Goal: Obtain resource: Download file/media

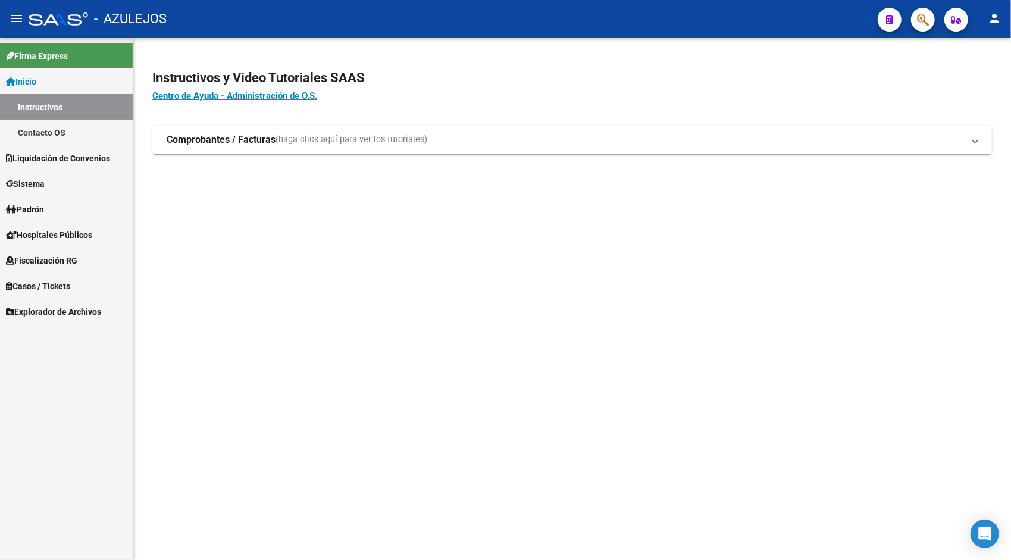
click at [73, 163] on span "Liquidación de Convenios" at bounding box center [58, 158] width 104 height 13
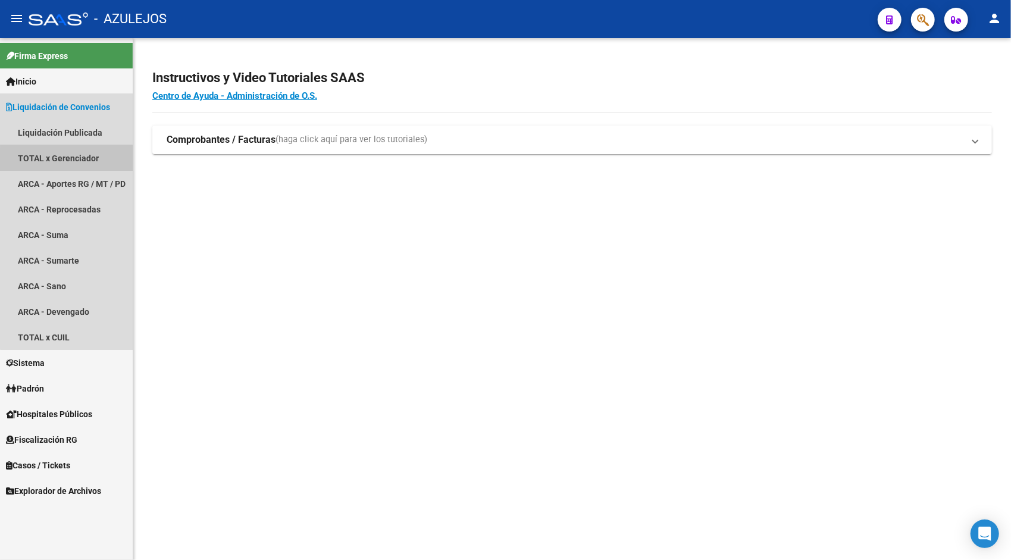
click at [75, 161] on link "TOTAL x Gerenciador" at bounding box center [66, 158] width 133 height 26
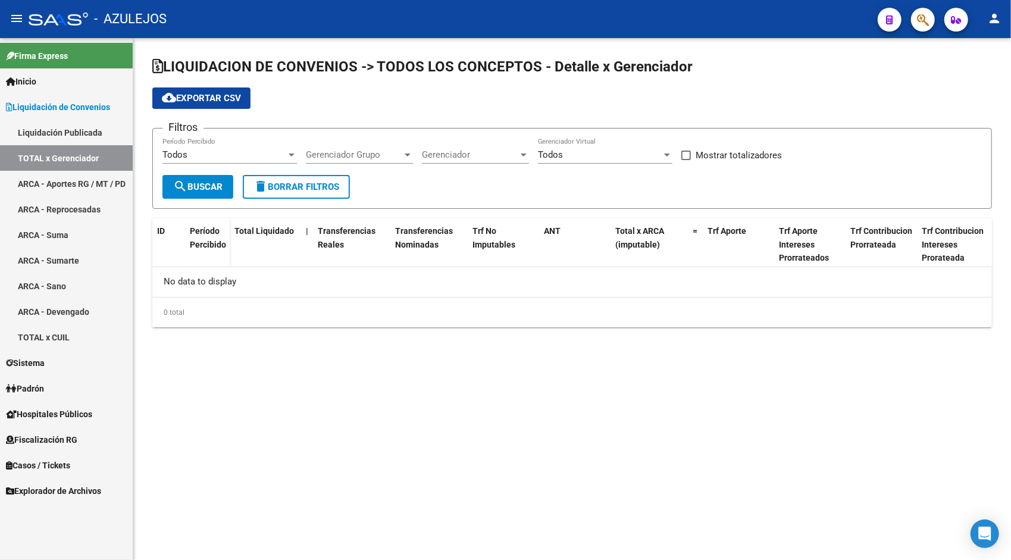
checkbox input "true"
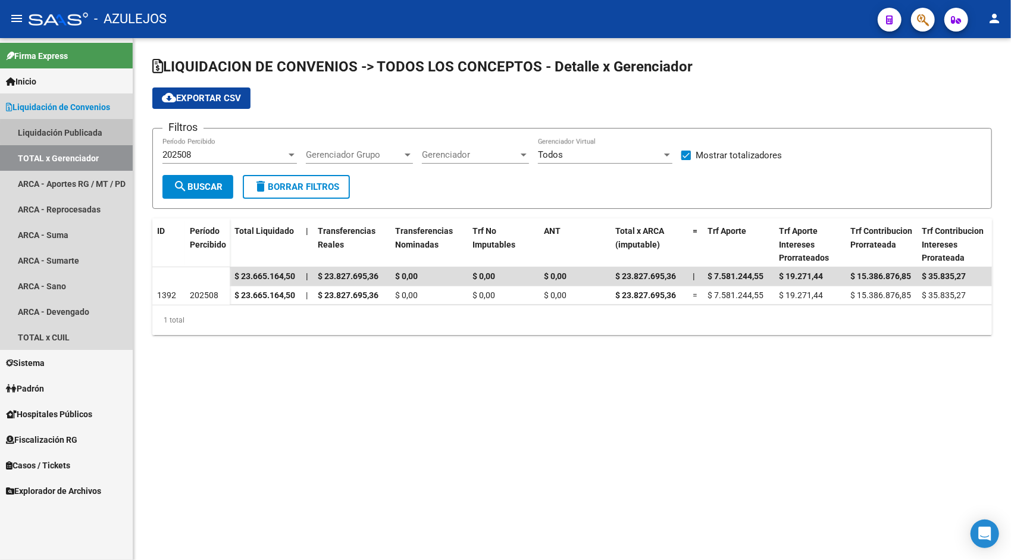
click at [80, 133] on link "Liquidación Publicada" at bounding box center [66, 133] width 133 height 26
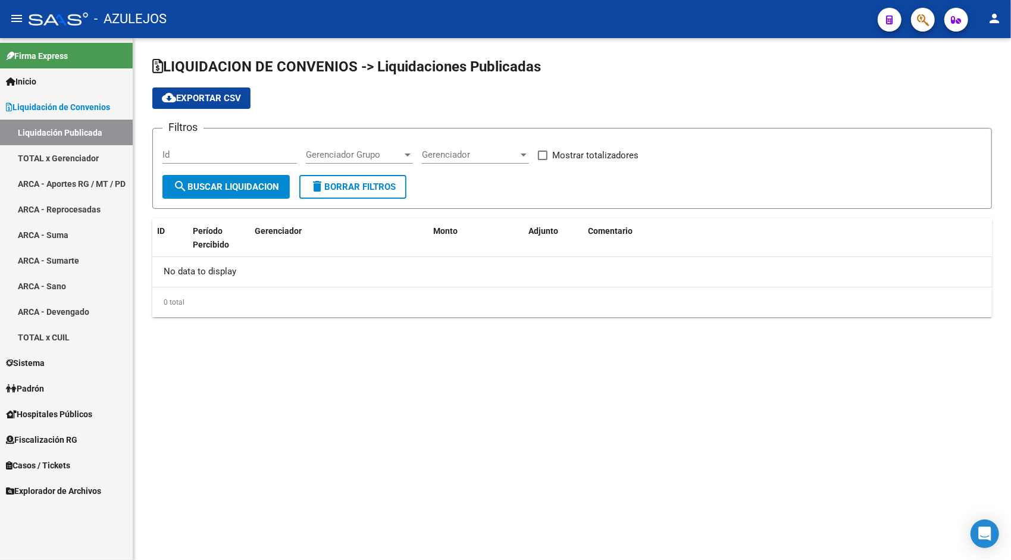
checkbox input "true"
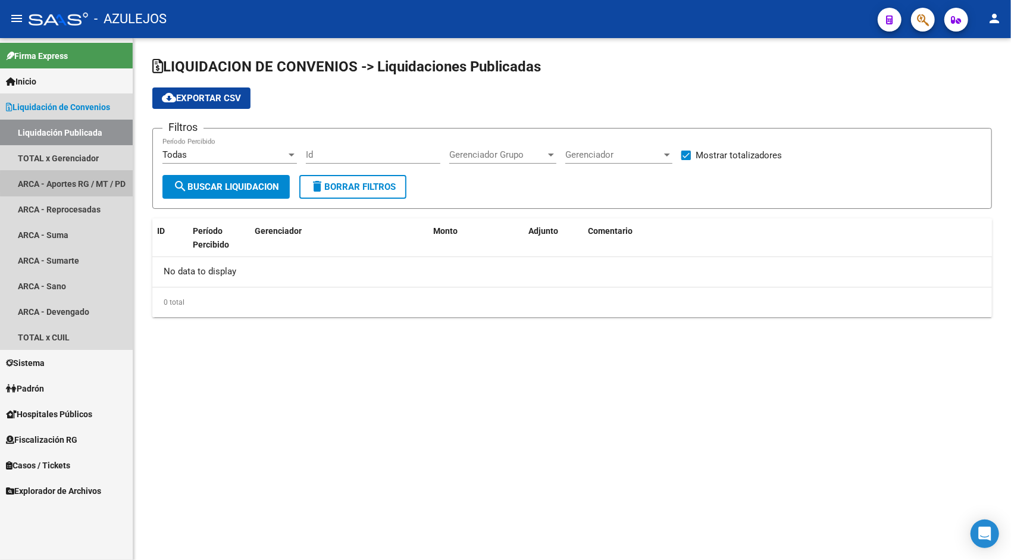
click at [77, 183] on link "ARCA - Aportes RG / MT / PD" at bounding box center [66, 184] width 133 height 26
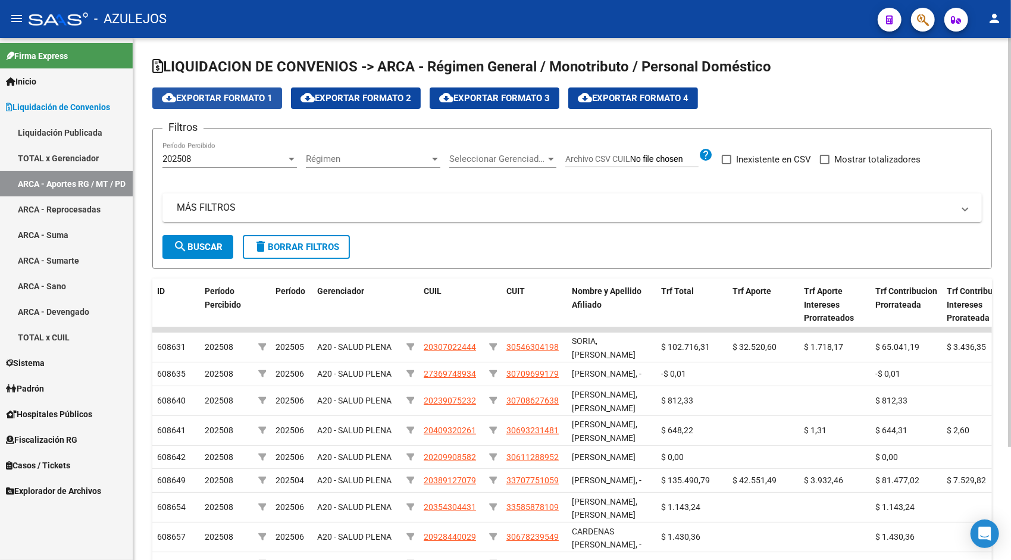
click at [211, 97] on span "cloud_download Exportar Formato 1" at bounding box center [217, 98] width 111 height 11
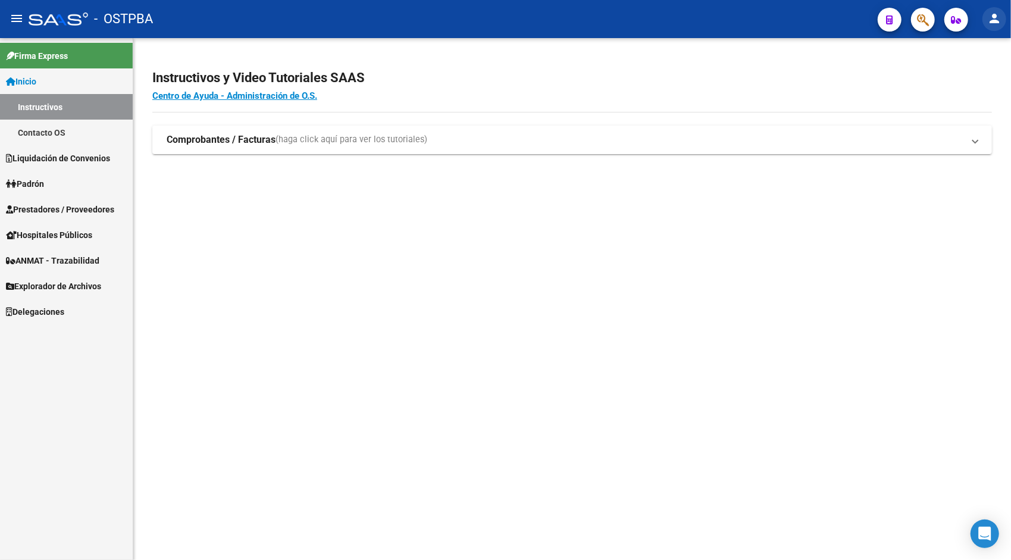
click at [996, 21] on mat-icon "person" at bounding box center [995, 18] width 14 height 14
click at [69, 157] on div at bounding box center [505, 280] width 1011 height 560
click at [70, 160] on span "Liquidación de Convenios" at bounding box center [58, 158] width 104 height 13
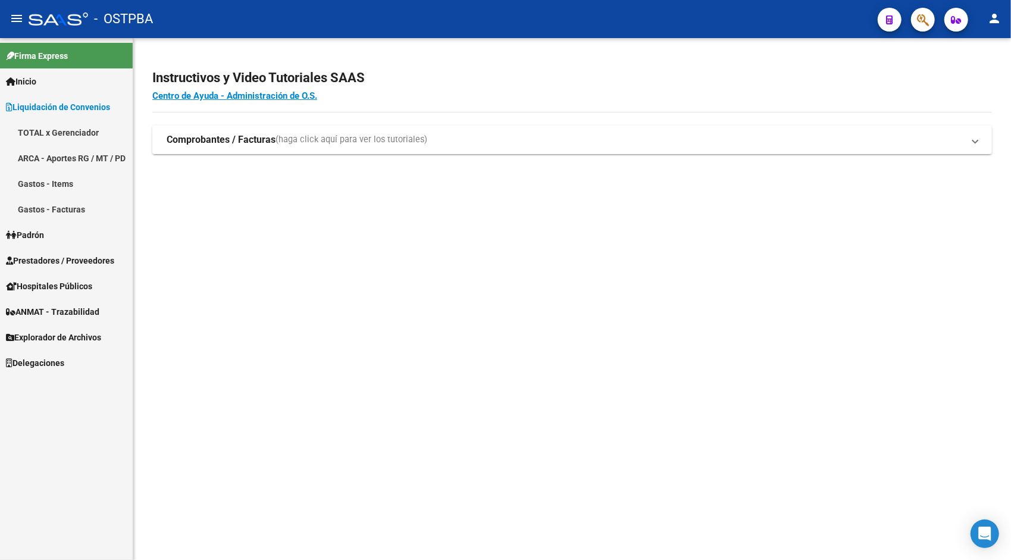
click at [70, 155] on link "ARCA - Aportes RG / MT / PD" at bounding box center [66, 158] width 133 height 26
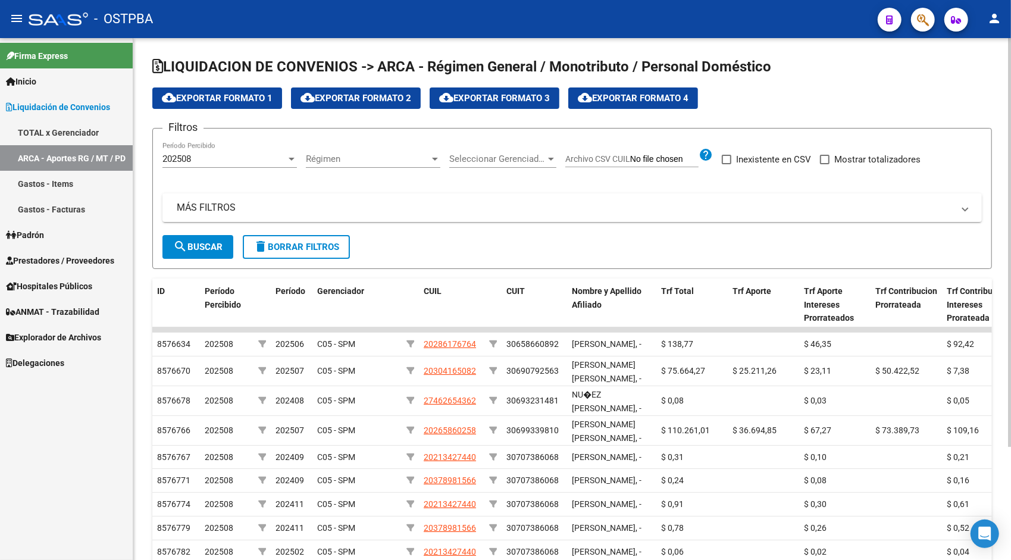
click at [238, 91] on button "cloud_download Exportar Formato 1" at bounding box center [217, 98] width 130 height 21
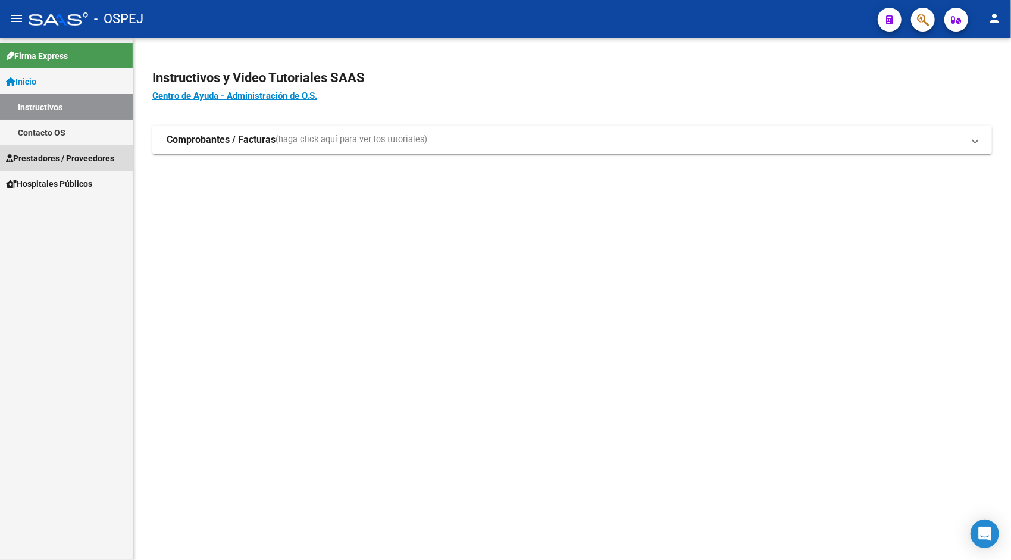
click at [80, 162] on span "Prestadores / Proveedores" at bounding box center [60, 158] width 108 height 13
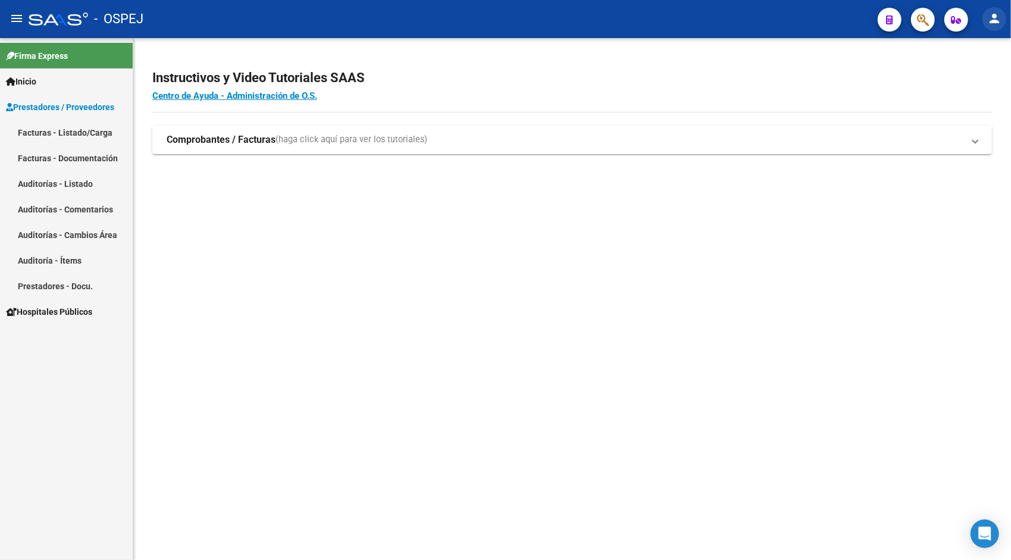
click at [992, 21] on mat-icon "person" at bounding box center [995, 18] width 14 height 14
click at [983, 76] on button "exit_to_app Salir" at bounding box center [970, 78] width 73 height 29
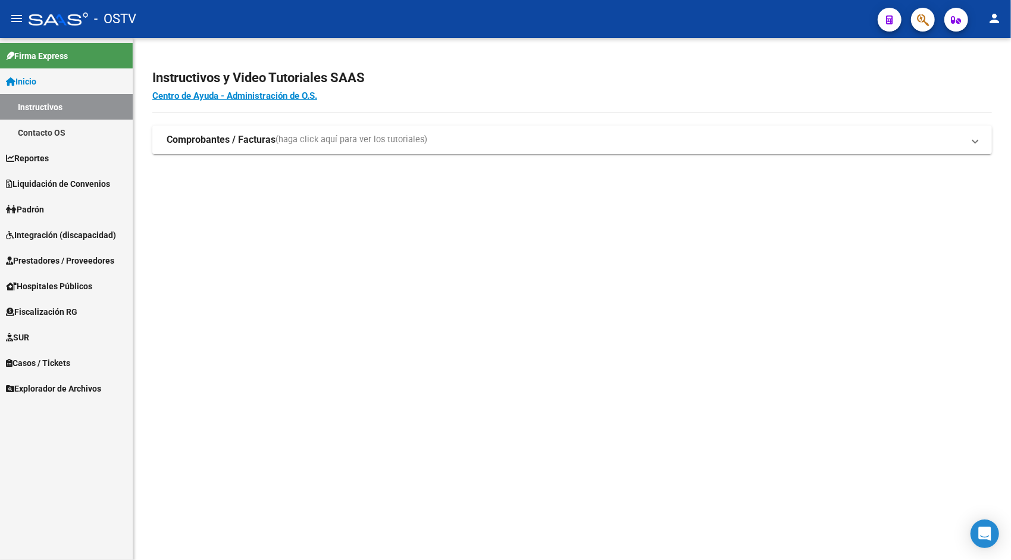
click at [84, 186] on span "Liquidación de Convenios" at bounding box center [58, 183] width 104 height 13
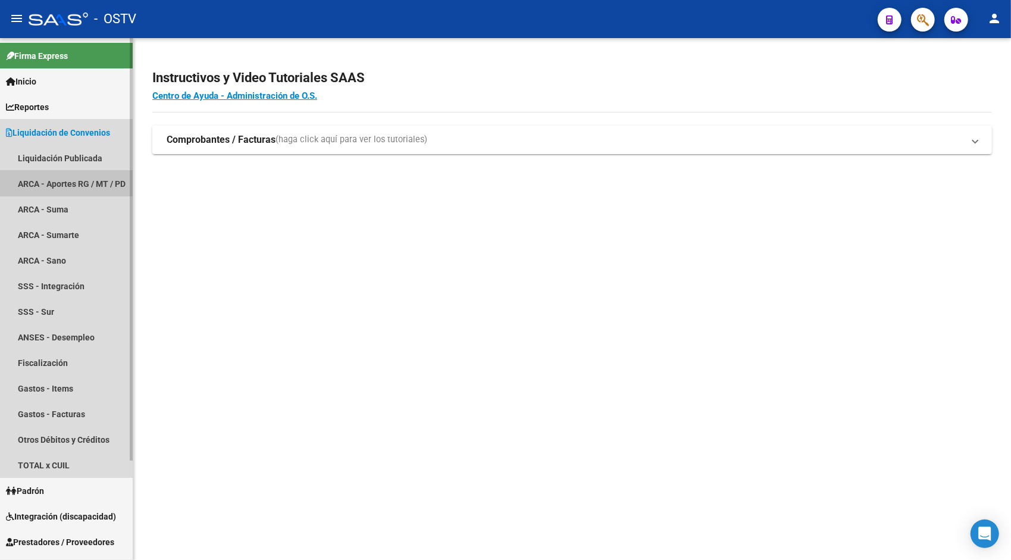
click at [58, 183] on link "ARCA - Aportes RG / MT / PD" at bounding box center [66, 184] width 133 height 26
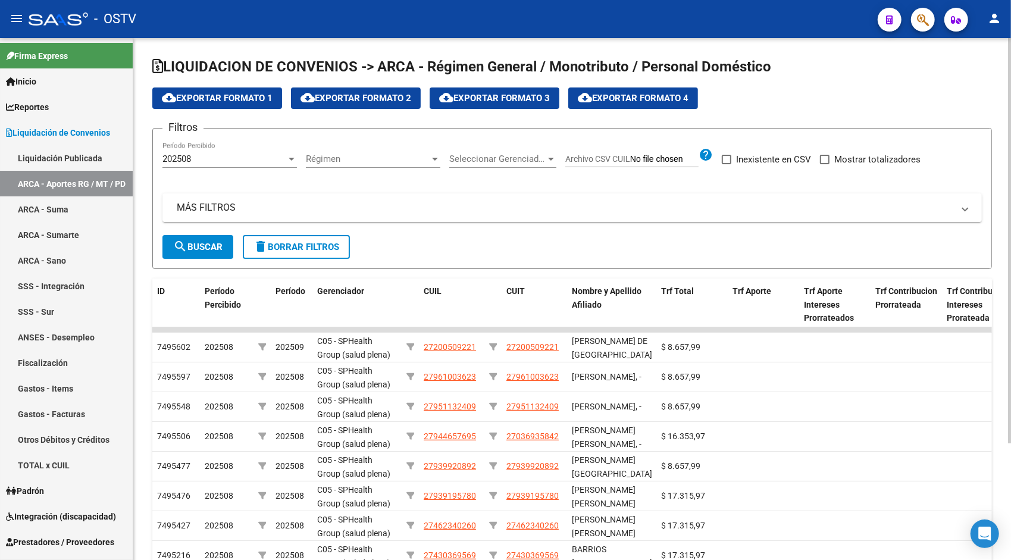
click at [252, 100] on span "cloud_download Exportar Formato 1" at bounding box center [217, 98] width 111 height 11
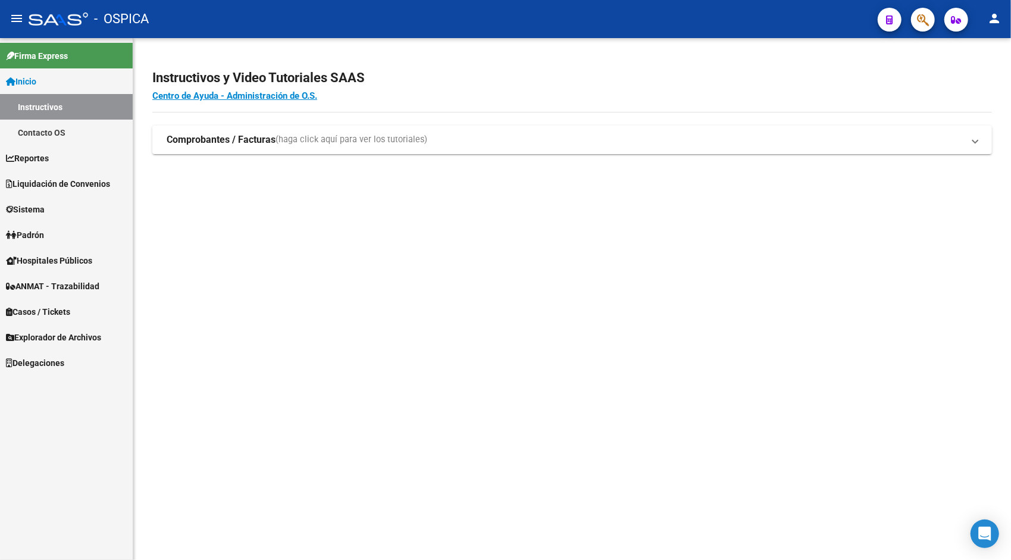
click at [67, 183] on span "Liquidación de Convenios" at bounding box center [58, 183] width 104 height 13
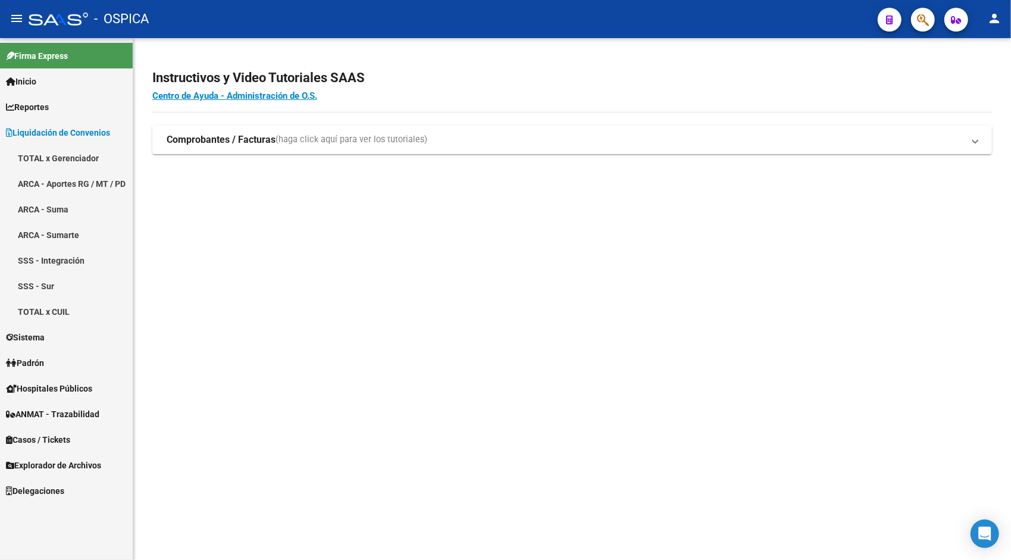
click at [73, 182] on link "ARCA - Aportes RG / MT / PD" at bounding box center [66, 184] width 133 height 26
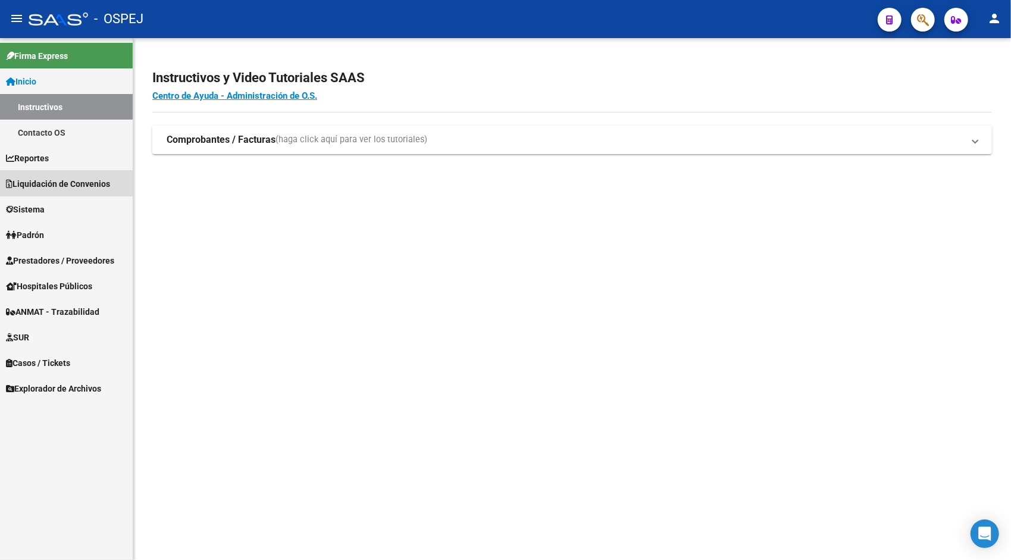
click at [72, 177] on span "Liquidación de Convenios" at bounding box center [58, 183] width 104 height 13
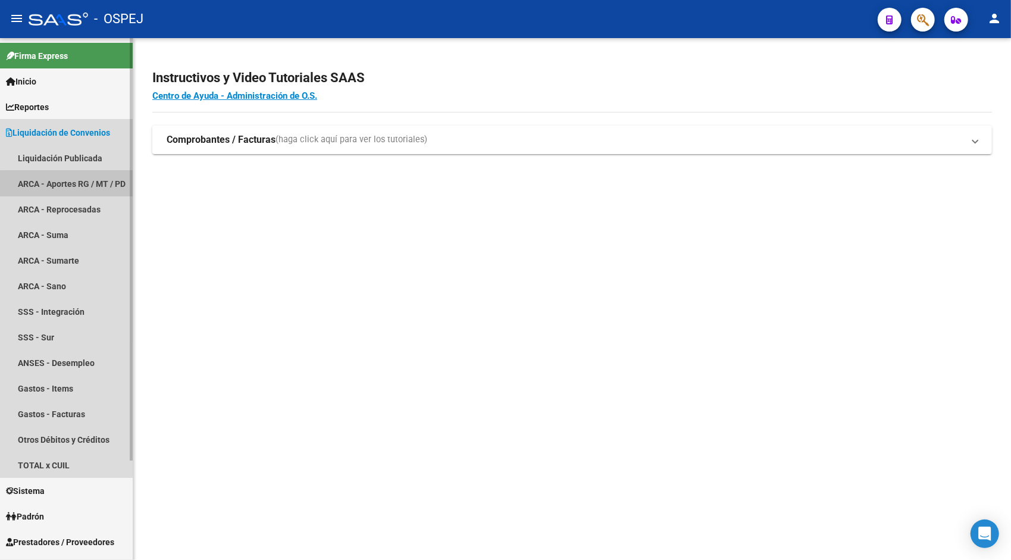
click at [75, 189] on link "ARCA - Aportes RG / MT / PD" at bounding box center [66, 184] width 133 height 26
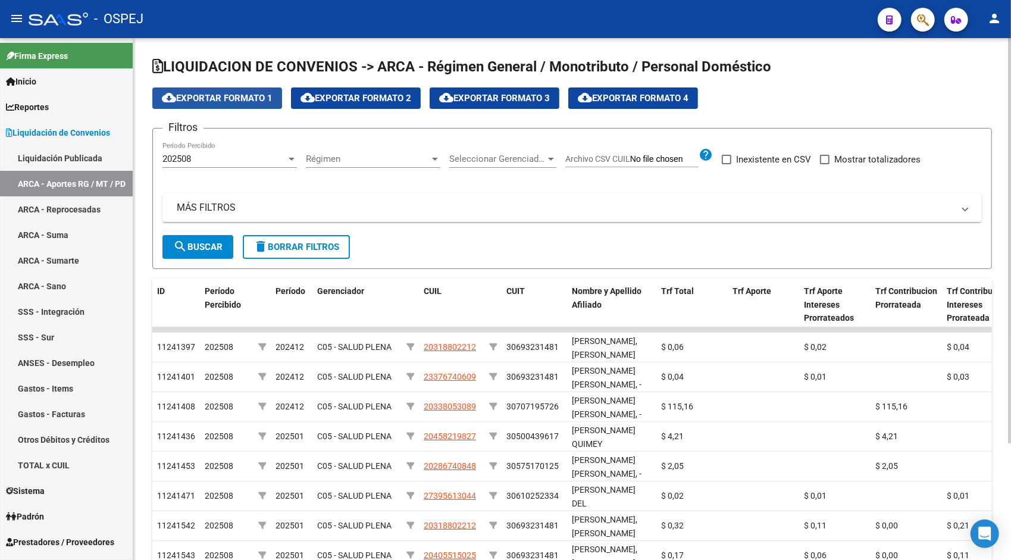
click at [202, 96] on span "cloud_download Exportar Formato 1" at bounding box center [217, 98] width 111 height 11
